Goal: Check status: Check status

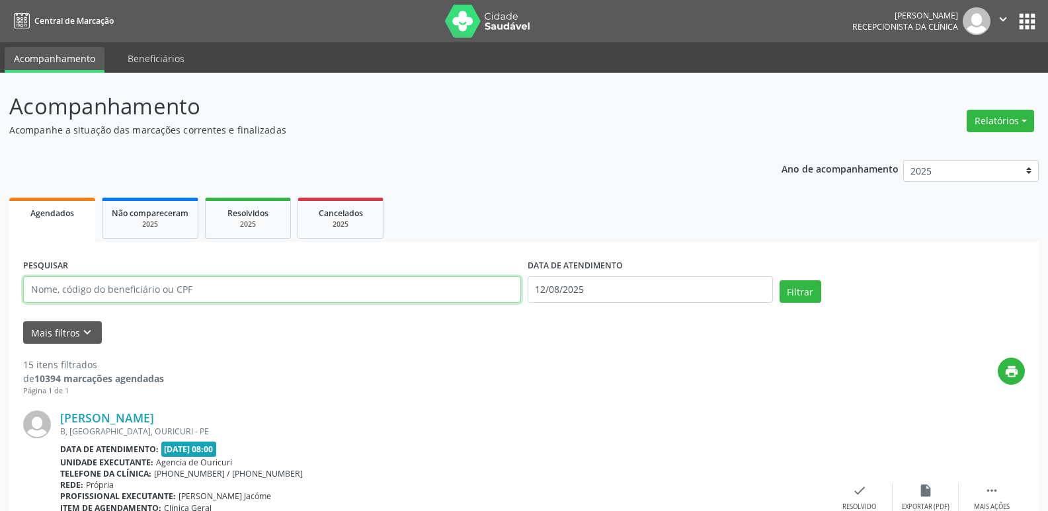
click at [279, 292] on input "text" at bounding box center [272, 289] width 498 height 26
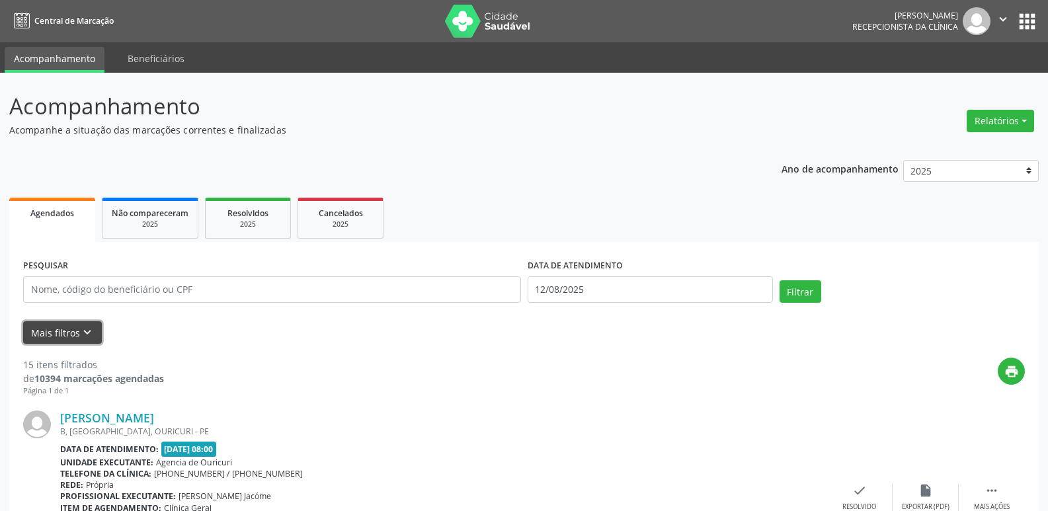
click at [68, 331] on button "Mais filtros keyboard_arrow_down" at bounding box center [62, 332] width 79 height 23
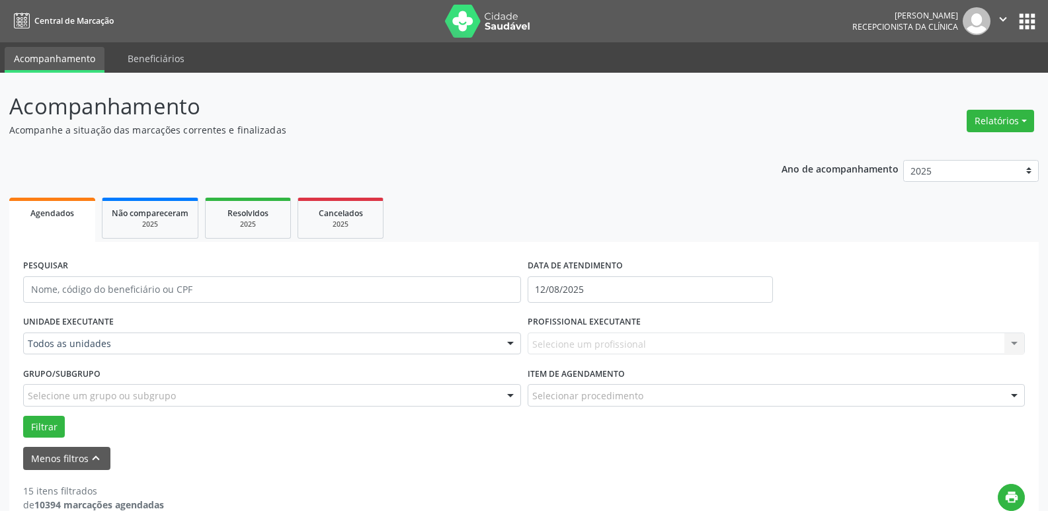
click at [96, 351] on div "Todos as unidades" at bounding box center [272, 344] width 498 height 22
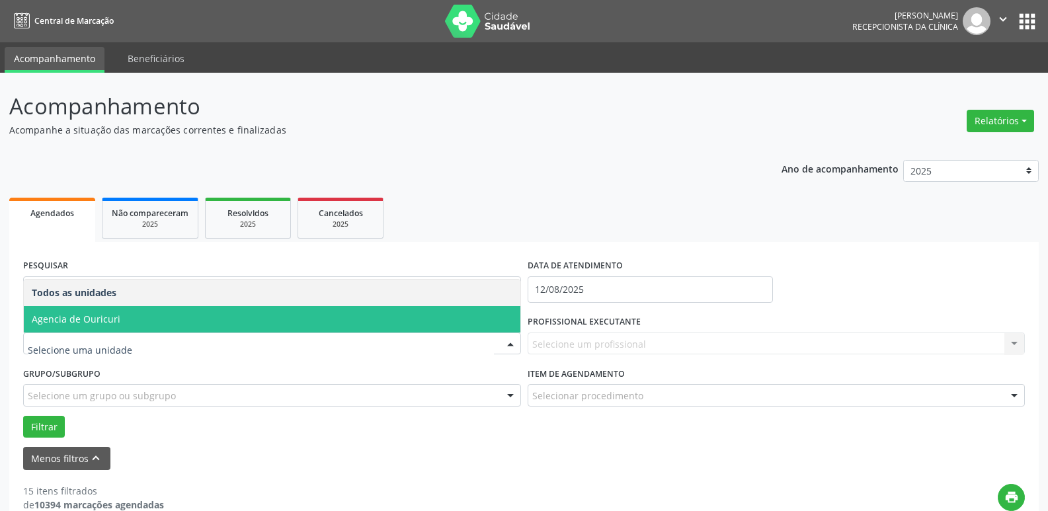
click at [124, 321] on span "Agencia de Ouricuri" at bounding box center [272, 319] width 497 height 26
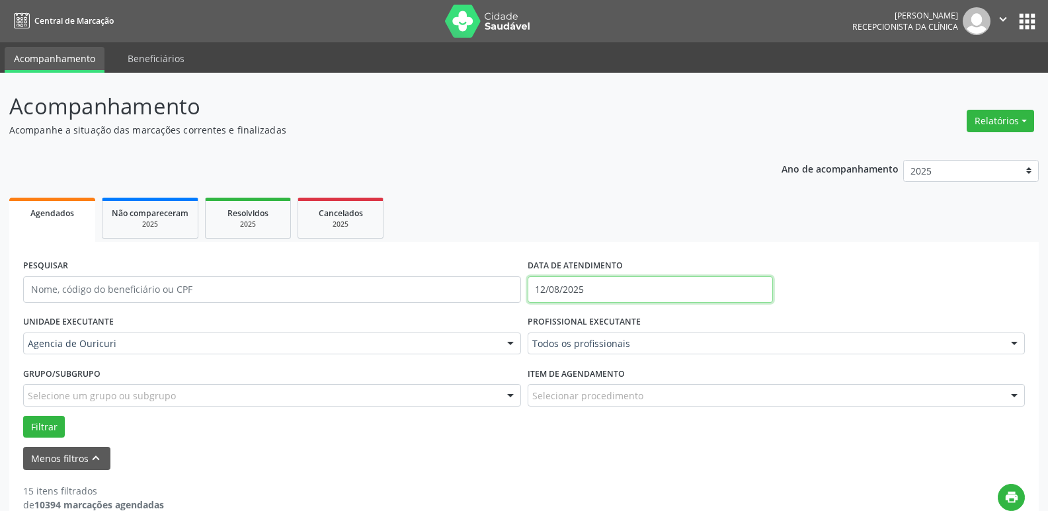
click at [612, 296] on input "12/08/2025" at bounding box center [650, 289] width 245 height 26
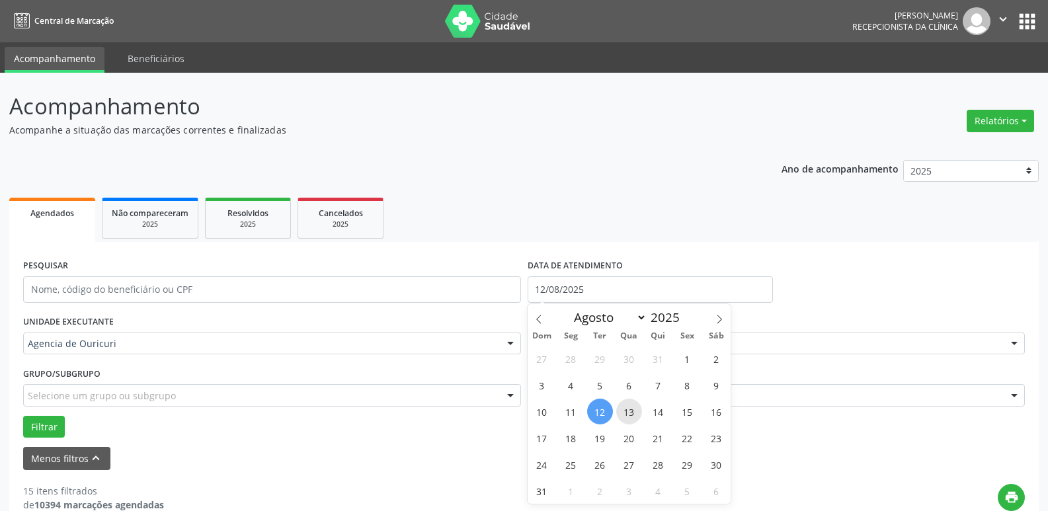
click at [628, 406] on span "13" at bounding box center [629, 412] width 26 height 26
type input "[DATE]"
click at [628, 406] on span "13" at bounding box center [629, 412] width 26 height 26
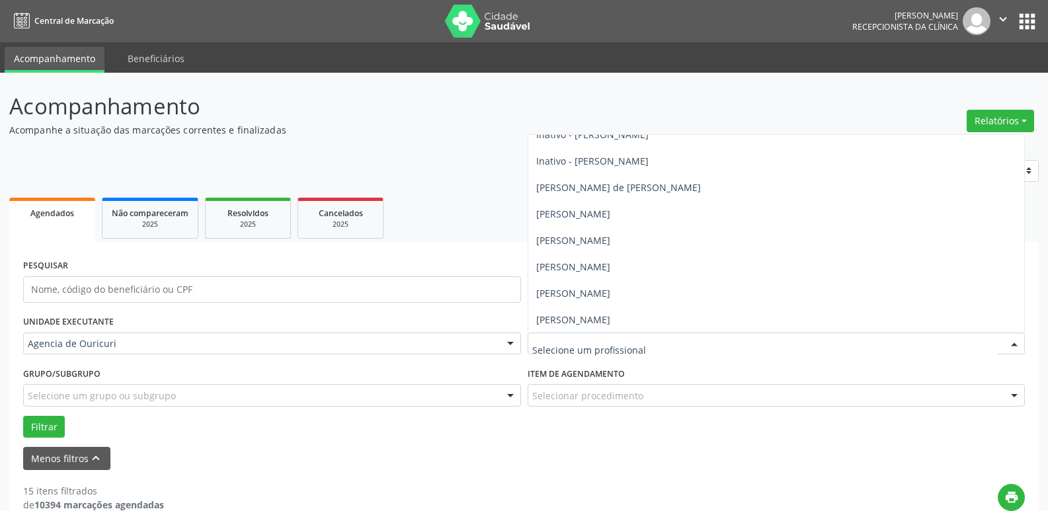
scroll to position [132, 0]
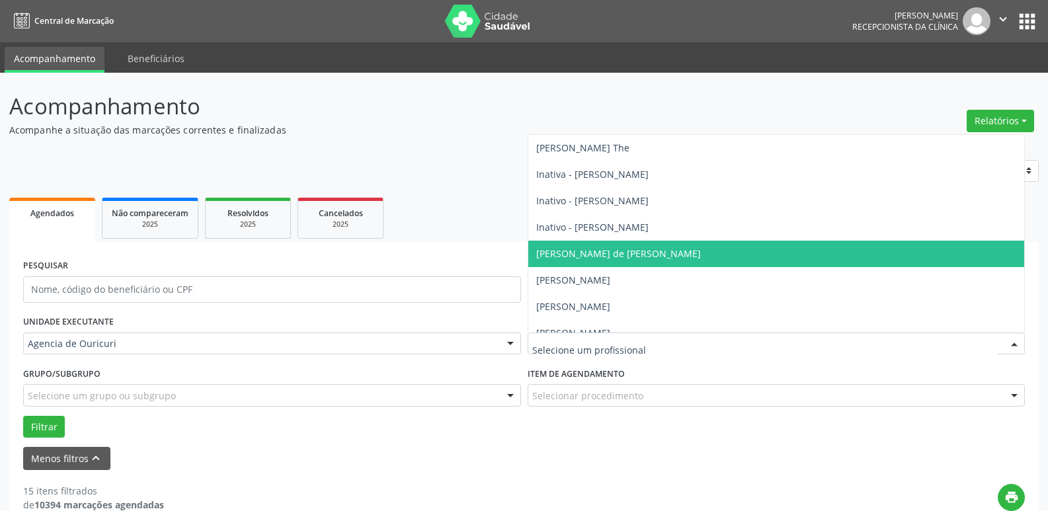
click at [603, 262] on span "[PERSON_NAME] de [PERSON_NAME]" at bounding box center [776, 254] width 497 height 26
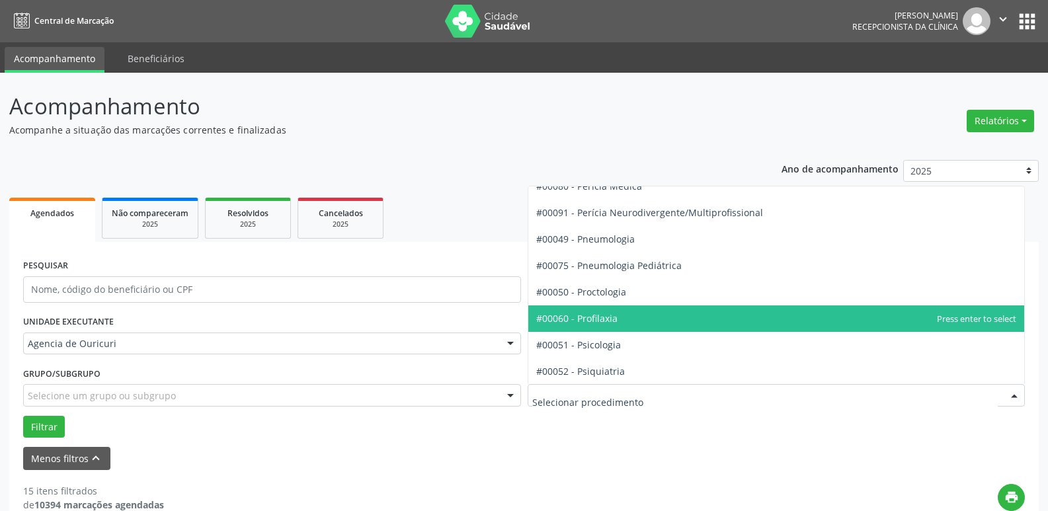
scroll to position [2117, 0]
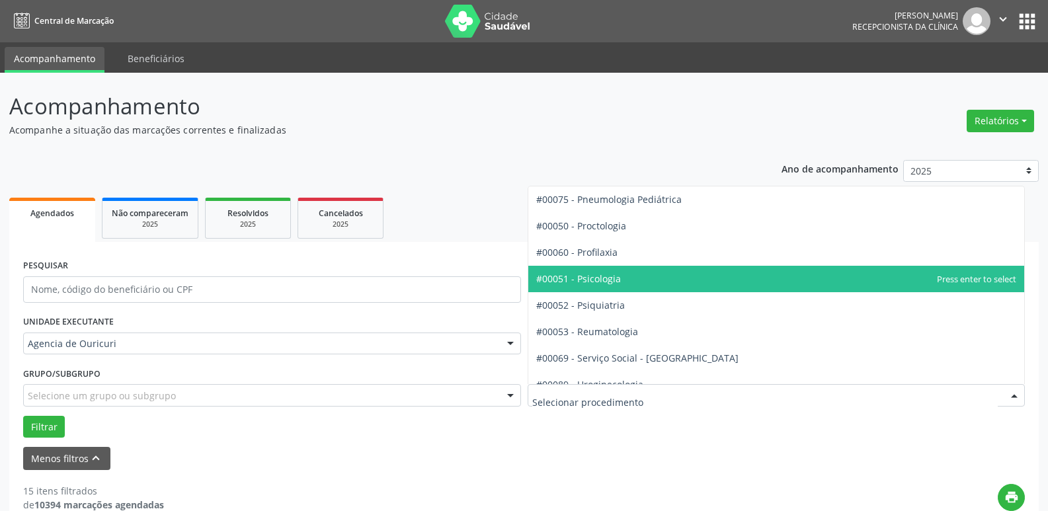
click at [663, 286] on span "#00051 - Psicologia" at bounding box center [776, 279] width 497 height 26
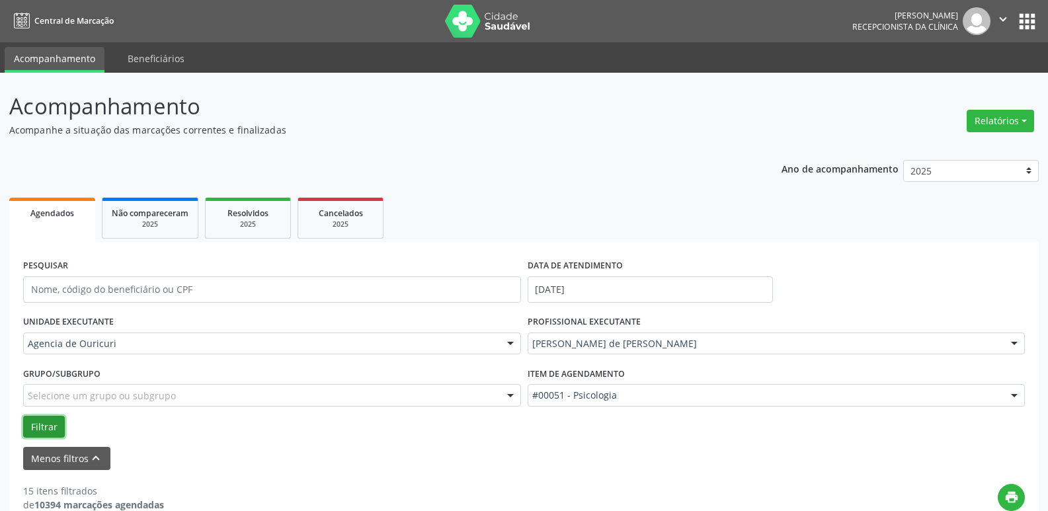
click at [46, 424] on button "Filtrar" at bounding box center [44, 427] width 42 height 22
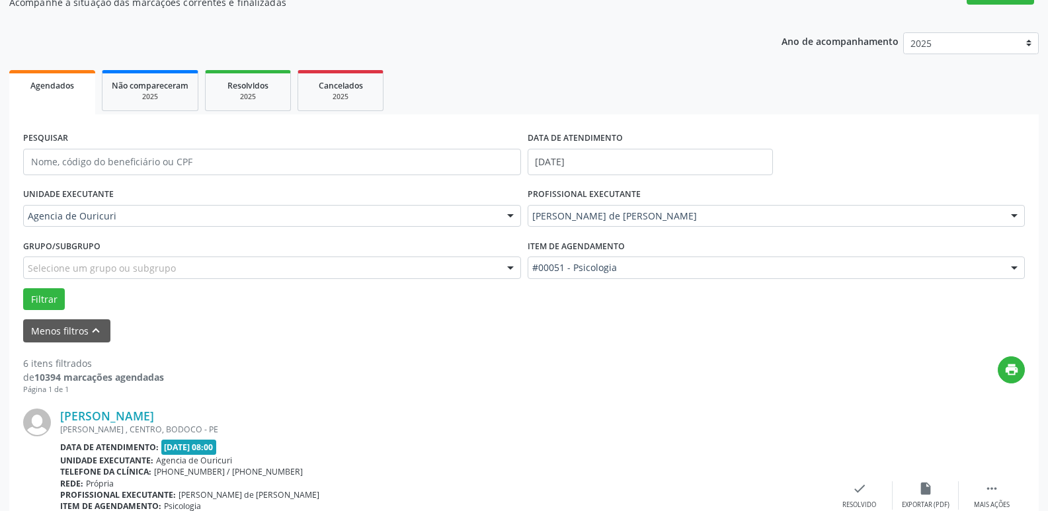
scroll to position [122, 0]
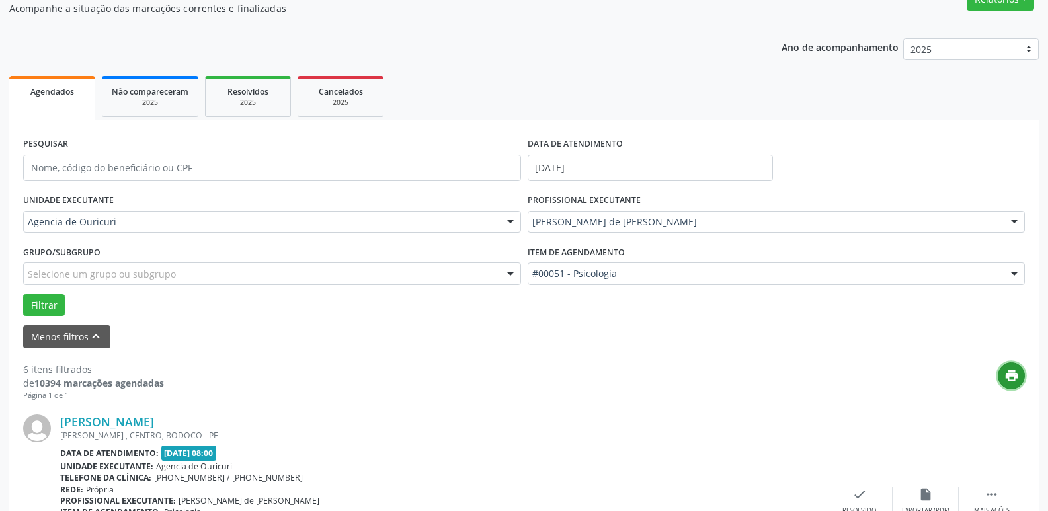
click at [1019, 374] on button "print" at bounding box center [1011, 375] width 27 height 27
